Goal: Find specific page/section: Find specific page/section

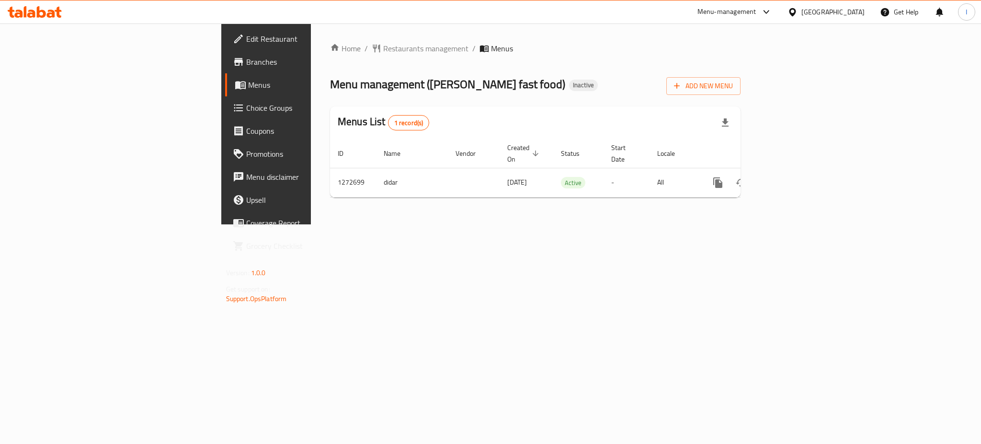
click at [853, 16] on div "Kuwait" at bounding box center [833, 12] width 63 height 11
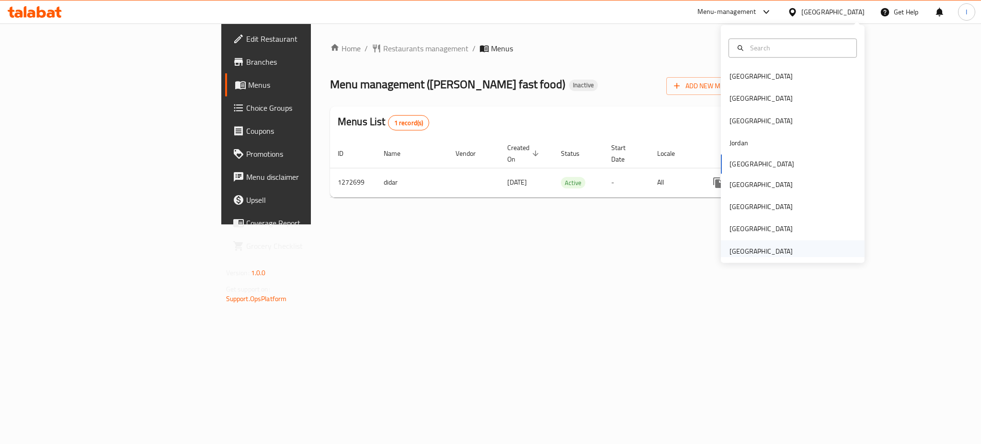
click at [749, 249] on div "United Arab Emirates" at bounding box center [761, 251] width 63 height 11
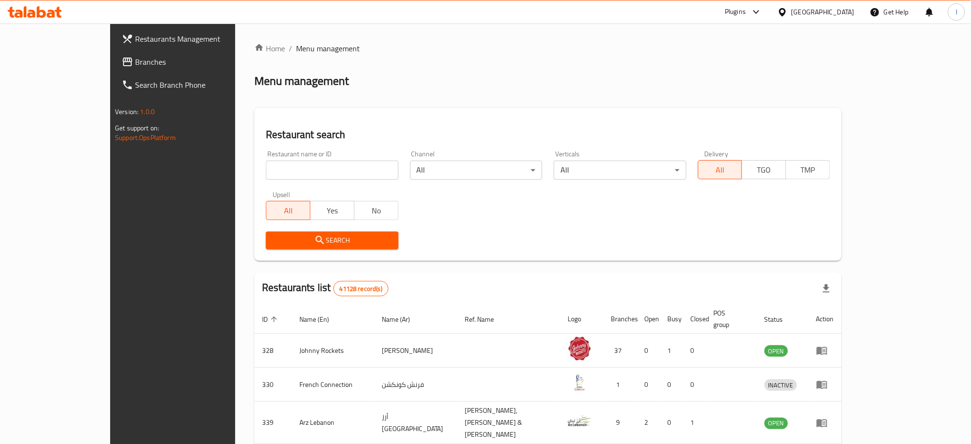
click at [135, 40] on span "Restaurants Management" at bounding box center [200, 38] width 130 height 11
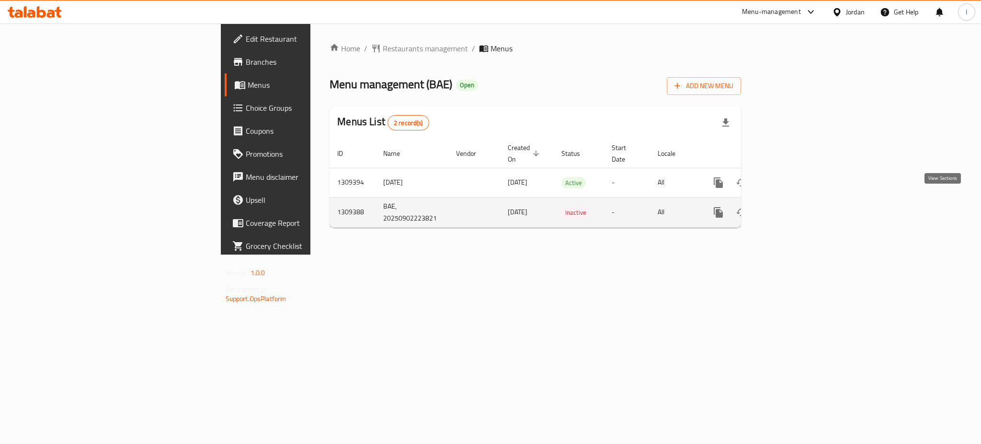
click at [793, 207] on icon "enhanced table" at bounding box center [787, 212] width 11 height 11
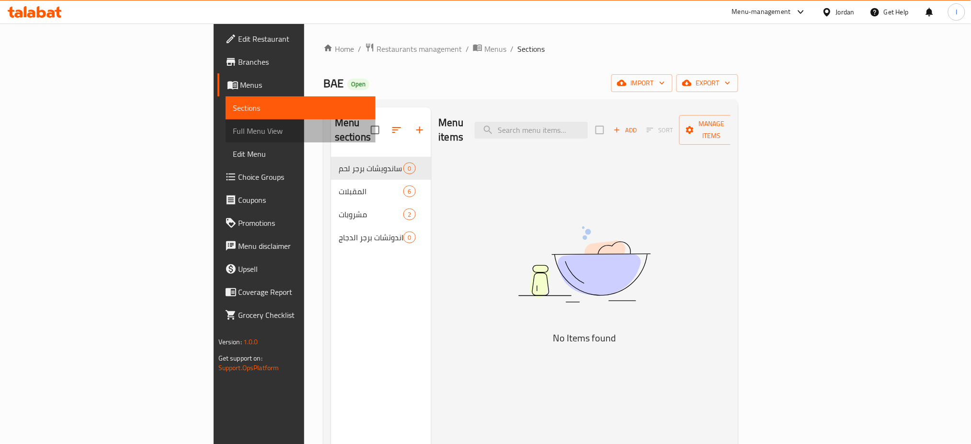
click at [233, 130] on span "Full Menu View" at bounding box center [300, 130] width 135 height 11
